Goal: Consume media (video, audio)

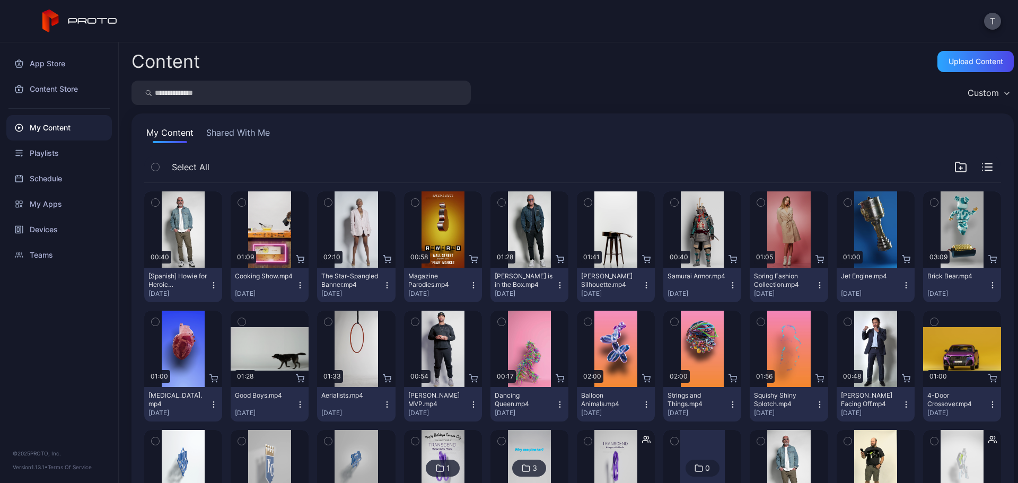
click at [213, 126] on div "My Content Shared With Me Select All Preview 00:40 [Spanish] Howie for Heroic P…" at bounding box center [572, 397] width 882 height 568
click at [222, 133] on button "Shared With Me" at bounding box center [238, 134] width 68 height 17
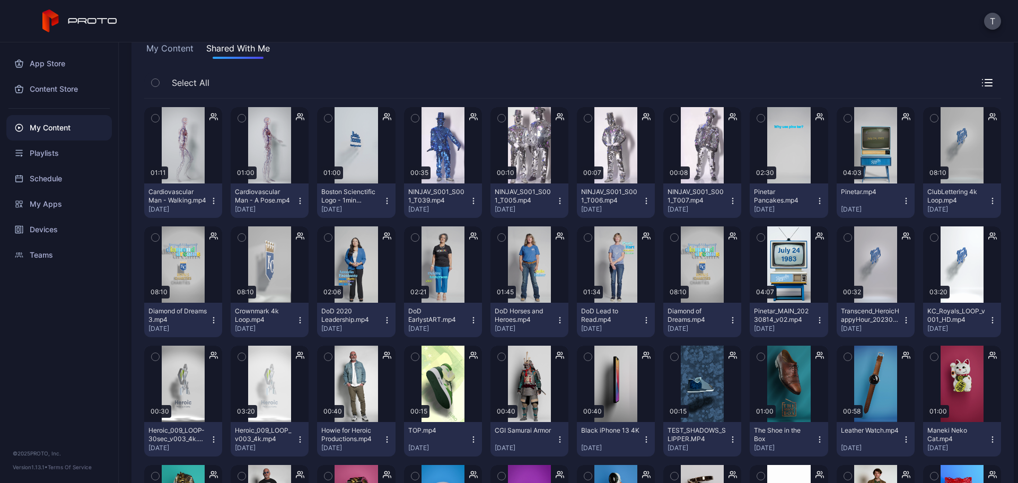
scroll to position [8, 0]
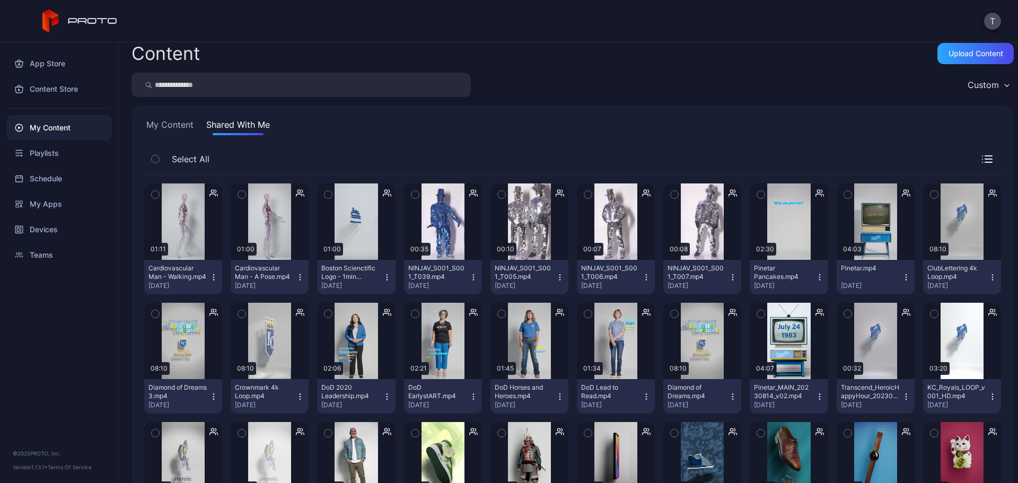
click at [265, 277] on div "Cardiovascular Man - A Pose.mp4" at bounding box center [264, 272] width 58 height 17
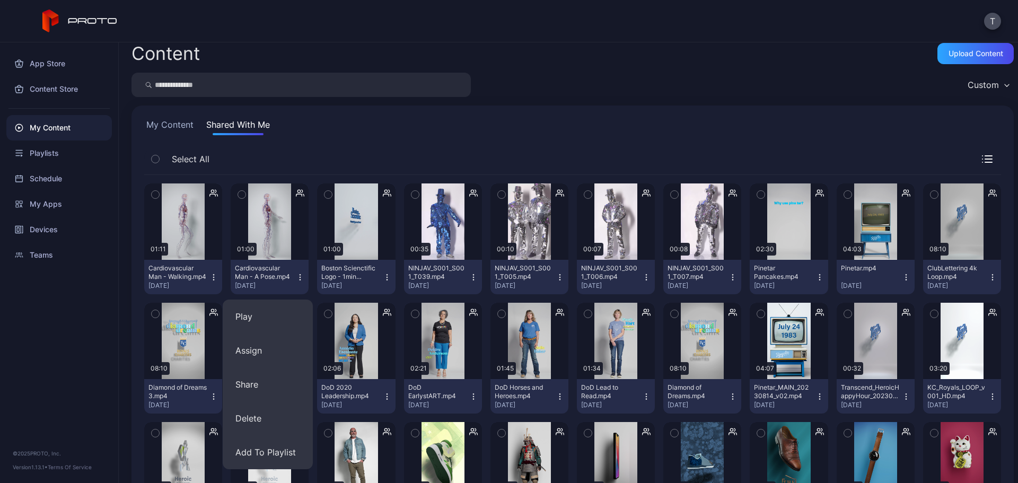
click at [296, 275] on icon "button" at bounding box center [300, 277] width 8 height 8
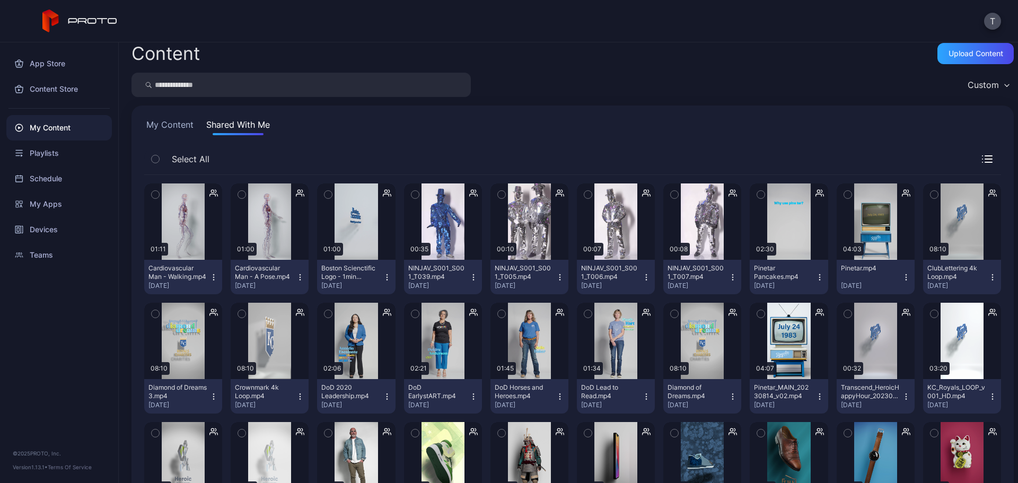
click at [297, 276] on icon "button" at bounding box center [300, 277] width 8 height 8
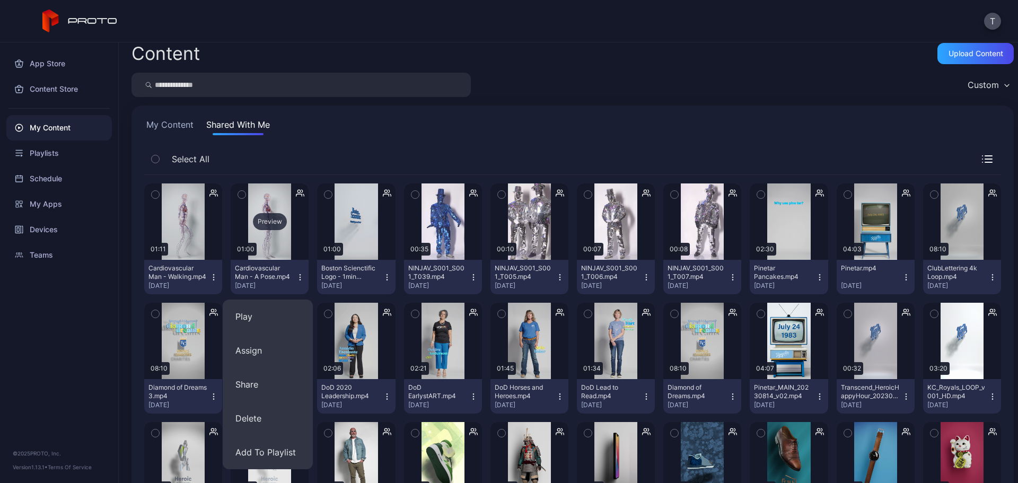
click at [260, 239] on div "Preview" at bounding box center [270, 221] width 78 height 76
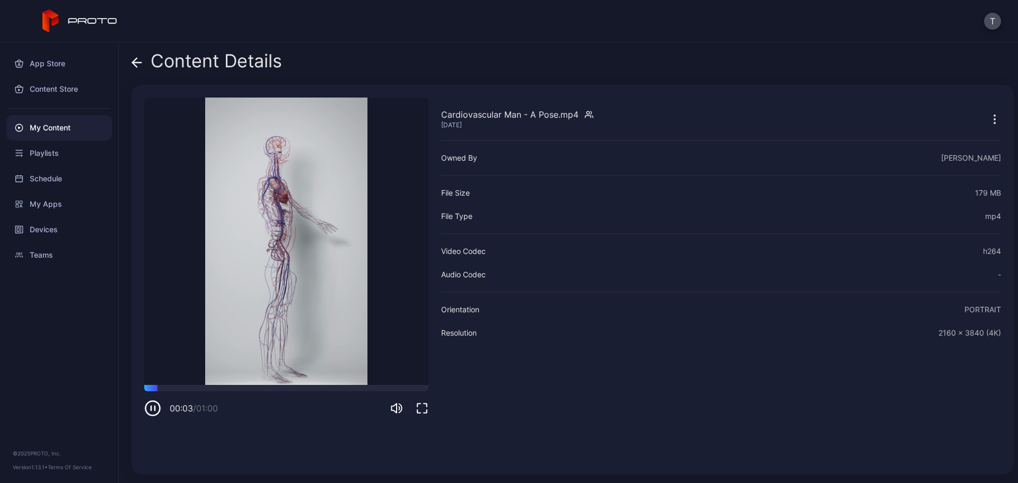
click at [138, 64] on icon at bounding box center [136, 62] width 11 height 11
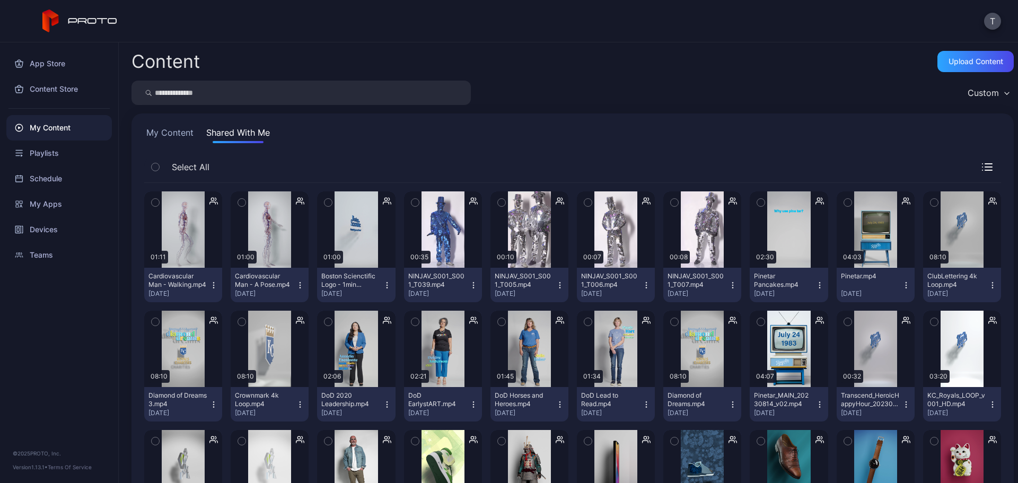
click at [210, 198] on icon "button" at bounding box center [213, 201] width 8 height 11
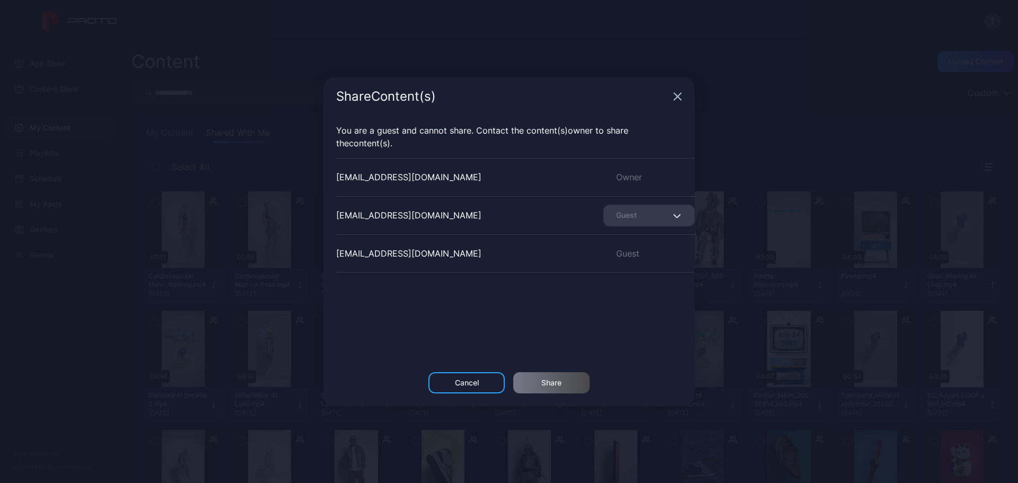
click at [675, 211] on span "button" at bounding box center [678, 215] width 7 height 13
click at [674, 215] on icon "button" at bounding box center [677, 215] width 6 height 3
click at [677, 94] on icon "button" at bounding box center [677, 96] width 8 height 8
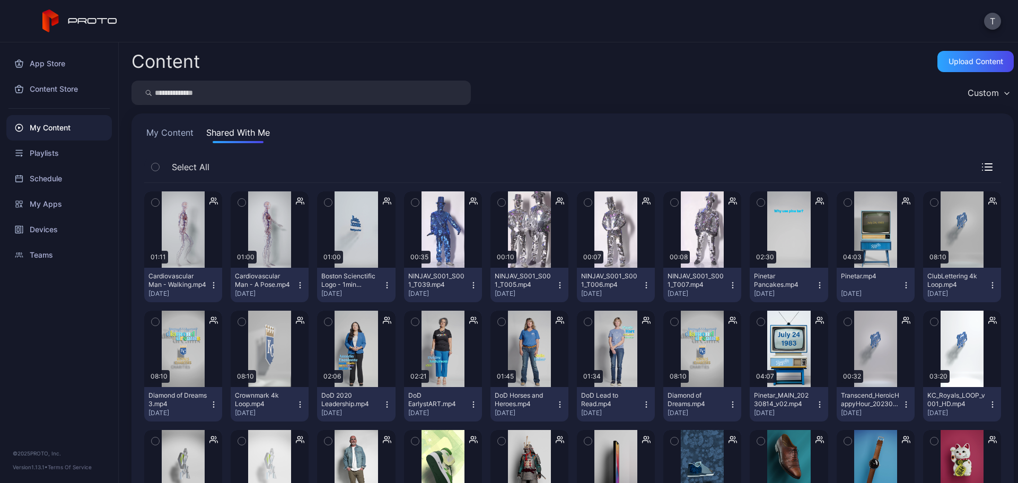
click at [185, 125] on div "My Content Shared With Me Select All Preview 01:11 Cardiovascular Man - Walking…" at bounding box center [572, 456] width 882 height 687
click at [179, 132] on button "My Content" at bounding box center [169, 134] width 51 height 17
